Goal: Task Accomplishment & Management: Use online tool/utility

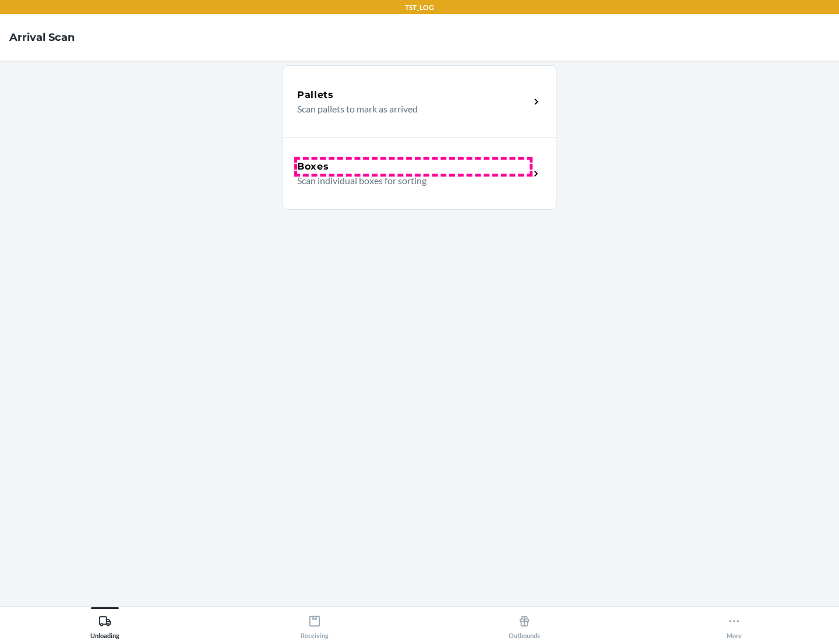
click at [413, 167] on div "Boxes" at bounding box center [413, 167] width 233 height 14
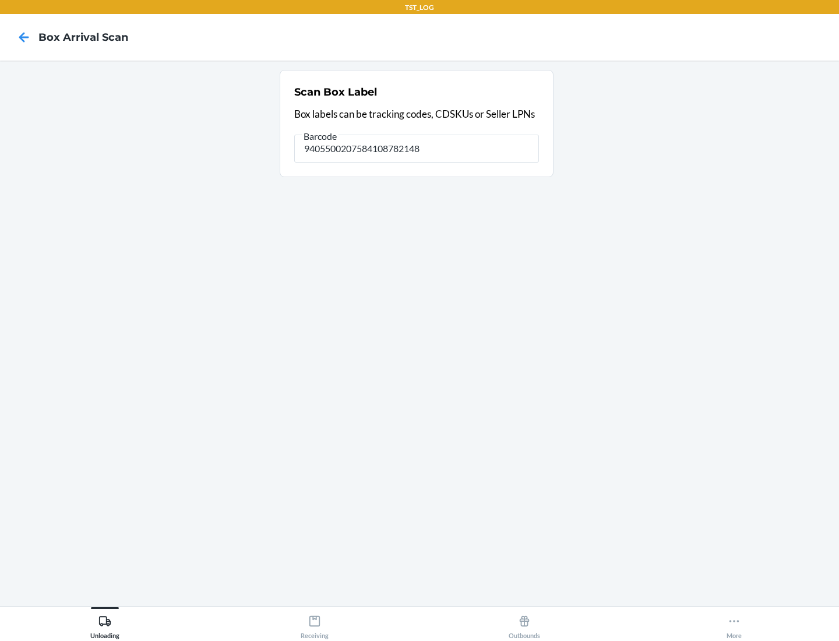
type input "9405500207584108782148"
